Goal: Task Accomplishment & Management: Manage account settings

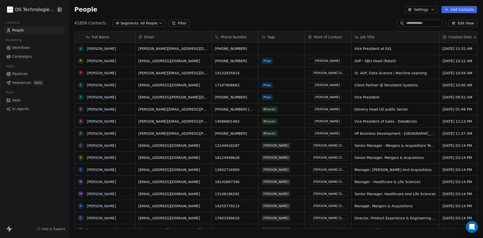
scroll to position [205, 412]
click at [472, 22] on button "Edit View" at bounding box center [463, 23] width 28 height 7
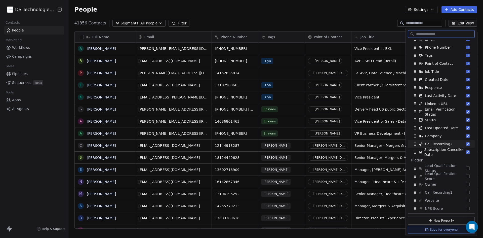
scroll to position [59, 0]
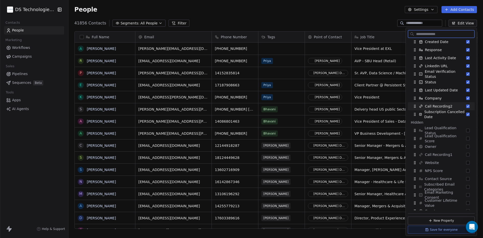
click at [435, 107] on span "Call Recording2" at bounding box center [439, 106] width 28 height 5
click at [439, 124] on span "Call Recording2" at bounding box center [439, 122] width 28 height 5
drag, startPoint x: 440, startPoint y: 115, endPoint x: 439, endPoint y: 103, distance: 11.3
click at [439, 103] on span "Call Recording2" at bounding box center [439, 102] width 28 height 5
click at [368, 16] on div "People Settings Add Contacts" at bounding box center [275, 9] width 415 height 19
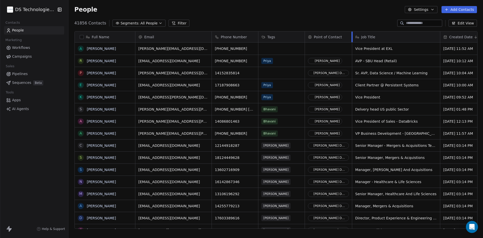
click at [352, 36] on div at bounding box center [352, 36] width 1 height 11
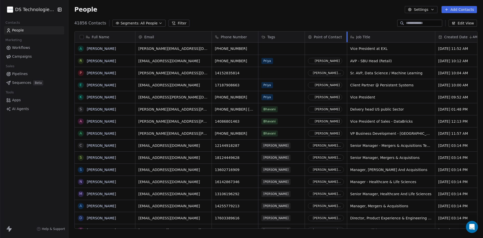
drag, startPoint x: 352, startPoint y: 36, endPoint x: 347, endPoint y: 34, distance: 5.3
click at [347, 34] on div at bounding box center [347, 36] width 1 height 11
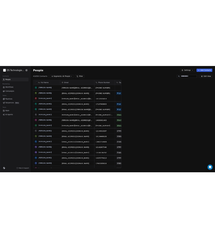
scroll to position [205, 207]
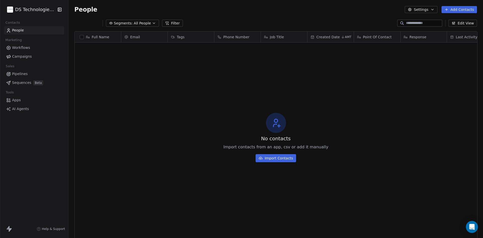
scroll to position [205, 412]
drag, startPoint x: 426, startPoint y: 35, endPoint x: 310, endPoint y: 33, distance: 116.1
click at [310, 33] on div "Full Name Email Tags Phone Number Job Title Created Date AMT Point Of Contact R…" at bounding box center [276, 37] width 403 height 12
drag, startPoint x: 274, startPoint y: 37, endPoint x: 395, endPoint y: 41, distance: 121.4
click at [395, 41] on div "Full Name Email Tags Phone Number Response Job Title Created Date AMT Point Of …" at bounding box center [276, 37] width 403 height 12
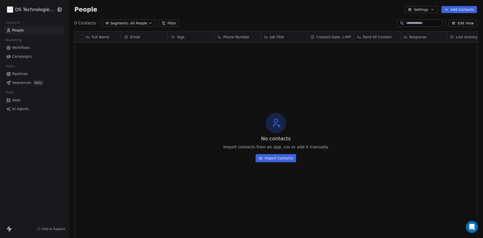
click at [471, 20] on button "Edit View" at bounding box center [463, 23] width 28 height 7
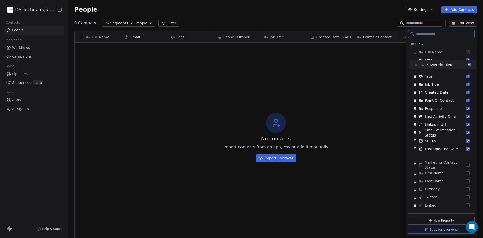
drag, startPoint x: 447, startPoint y: 77, endPoint x: 448, endPoint y: 64, distance: 12.9
click at [448, 64] on span "Phone Number" at bounding box center [440, 64] width 26 height 5
drag, startPoint x: 441, startPoint y: 66, endPoint x: 441, endPoint y: 57, distance: 9.3
click at [441, 57] on div "Email" at bounding box center [441, 59] width 63 height 8
drag, startPoint x: 445, startPoint y: 99, endPoint x: 443, endPoint y: 82, distance: 16.7
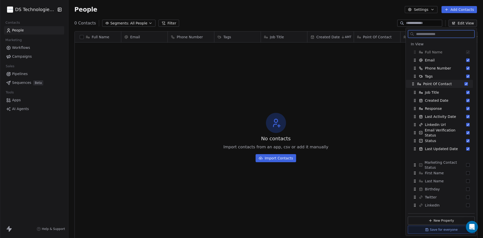
click at [443, 82] on span "Point Of Contact" at bounding box center [437, 83] width 29 height 5
click at [441, 221] on button "New Property" at bounding box center [441, 220] width 67 height 8
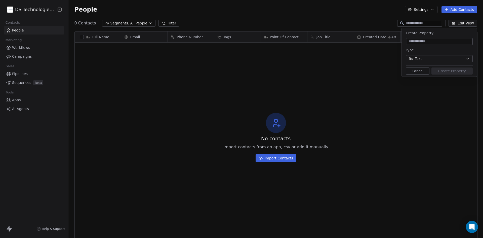
click at [439, 40] on input at bounding box center [439, 41] width 65 height 5
type input "*******"
click at [450, 70] on button "Create Property" at bounding box center [452, 70] width 41 height 7
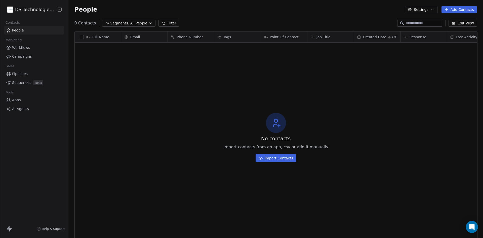
click at [463, 23] on button "Edit View" at bounding box center [463, 23] width 28 height 7
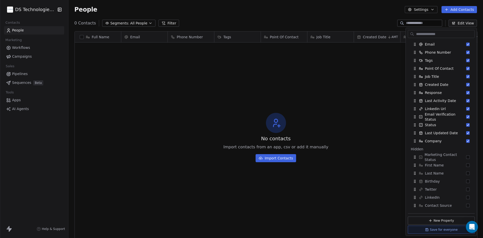
scroll to position [0, 0]
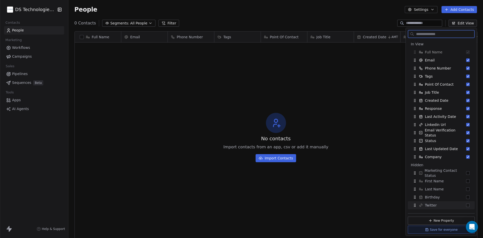
click at [446, 217] on button "New Property" at bounding box center [441, 220] width 67 height 8
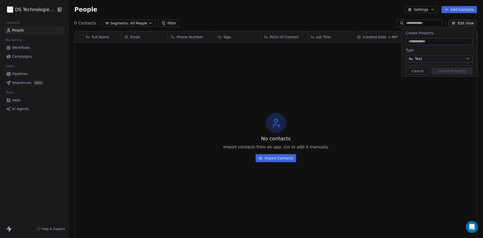
click at [436, 43] on input at bounding box center [439, 41] width 65 height 5
type input "**********"
click at [433, 60] on button "Text" at bounding box center [439, 58] width 67 height 7
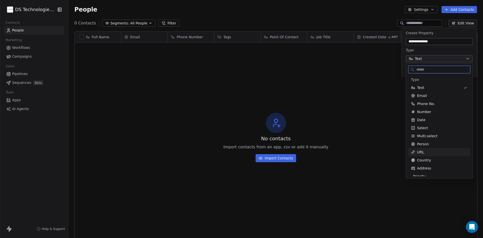
click at [428, 155] on div "URL" at bounding box center [439, 152] width 62 height 8
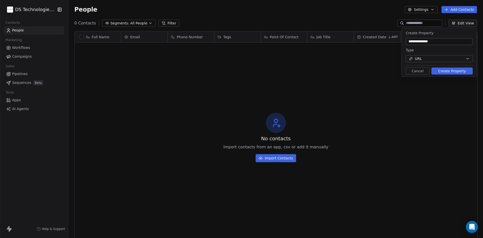
click at [454, 73] on button "Create Property" at bounding box center [452, 70] width 41 height 7
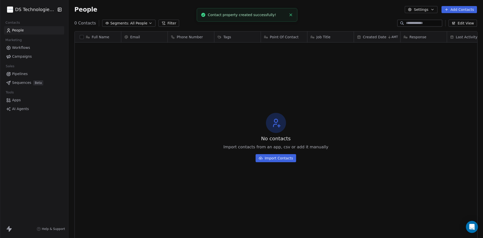
click at [465, 22] on button "Edit View" at bounding box center [463, 23] width 28 height 7
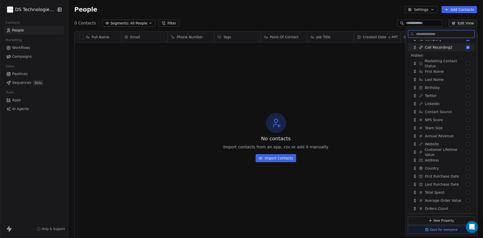
scroll to position [176, 0]
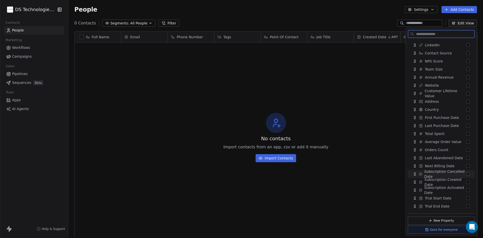
click at [443, 172] on span "Subscription Cancelled Date" at bounding box center [445, 174] width 42 height 10
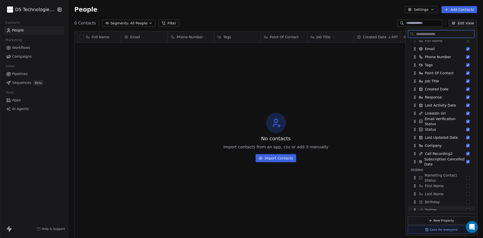
scroll to position [0, 0]
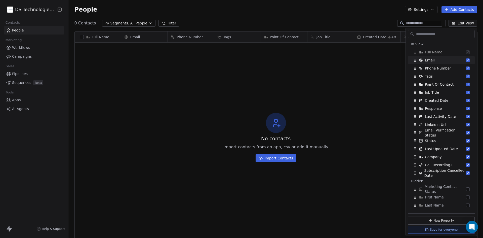
click at [375, 60] on div "No contacts Import contacts from an app, csv or add it manually Import Contacts" at bounding box center [276, 138] width 403 height 188
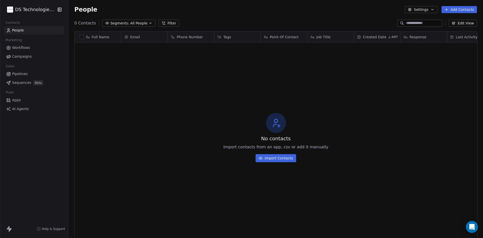
click at [107, 36] on span "Full Name" at bounding box center [101, 36] width 18 height 5
drag, startPoint x: 457, startPoint y: 38, endPoint x: 447, endPoint y: 36, distance: 10.0
click at [447, 36] on html "DS Technologies Inc Contacts People Marketing Workflows Campaigns Sales Pipelin…" at bounding box center [241, 119] width 483 height 238
click at [467, 59] on div "No contacts Import contacts from an app, csv or add it manually Import Contacts" at bounding box center [276, 138] width 403 height 188
click at [25, 10] on html "DS Technologies Inc Contacts People Marketing Workflows Campaigns Sales Pipelin…" at bounding box center [241, 119] width 483 height 238
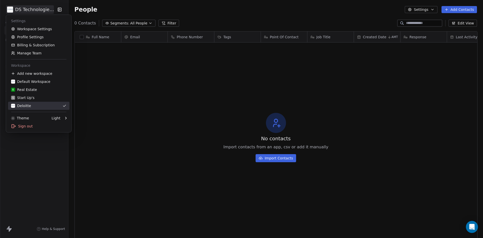
click at [25, 106] on div "Deloitte" at bounding box center [21, 105] width 20 height 5
click at [45, 6] on html "DS Technologies Inc Contacts People Marketing Workflows Campaigns Sales Pipelin…" at bounding box center [241, 119] width 483 height 238
click at [29, 105] on div "Deloitte" at bounding box center [21, 105] width 20 height 5
click at [21, 7] on html "DS Technologies Inc Contacts People Marketing Workflows Campaigns Sales Pipelin…" at bounding box center [241, 119] width 483 height 238
click at [29, 80] on div "Default Workspace" at bounding box center [30, 81] width 39 height 5
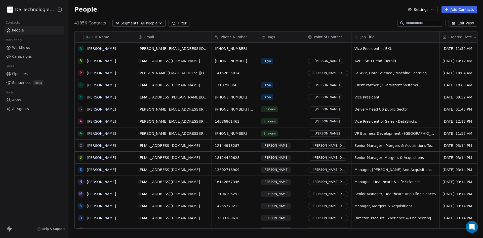
scroll to position [205, 412]
click at [25, 9] on html "DS Technologies Inc Contacts People Marketing Workflows Campaigns Sales Pipelin…" at bounding box center [241, 119] width 483 height 238
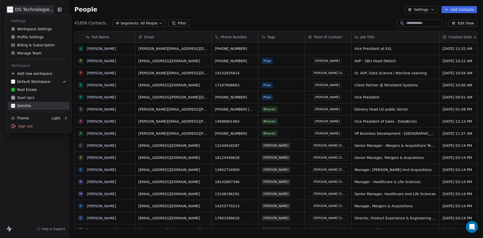
click at [19, 106] on div "Deloitte" at bounding box center [21, 105] width 20 height 5
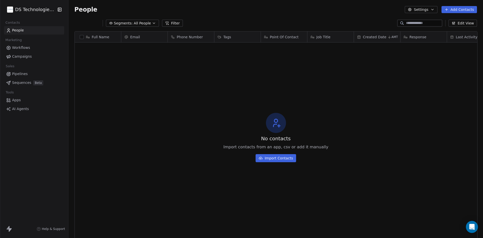
scroll to position [205, 412]
click at [27, 29] on link "People" at bounding box center [34, 30] width 60 height 8
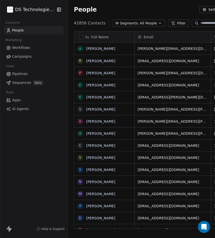
scroll to position [205, 207]
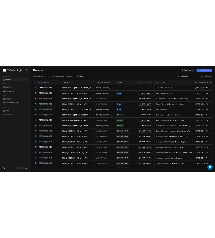
scroll to position [205, 412]
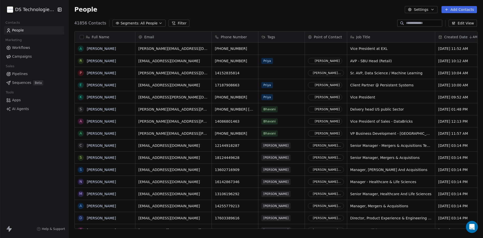
click at [215, 36] on div "Tags" at bounding box center [281, 36] width 39 height 5
click at [215, 35] on html "DS Technologies Inc Contacts People Marketing Workflows Campaigns Sales Pipelin…" at bounding box center [241, 119] width 483 height 238
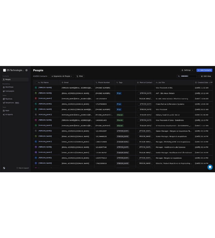
scroll to position [205, 207]
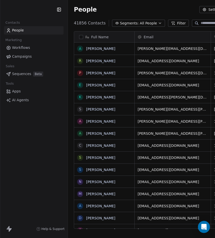
scroll to position [205, 207]
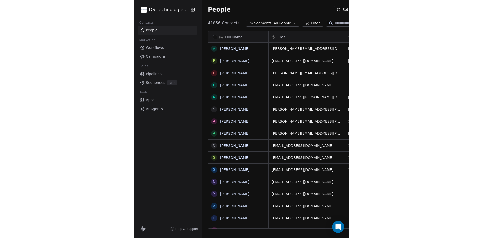
scroll to position [205, 412]
